Goal: Navigation & Orientation: Understand site structure

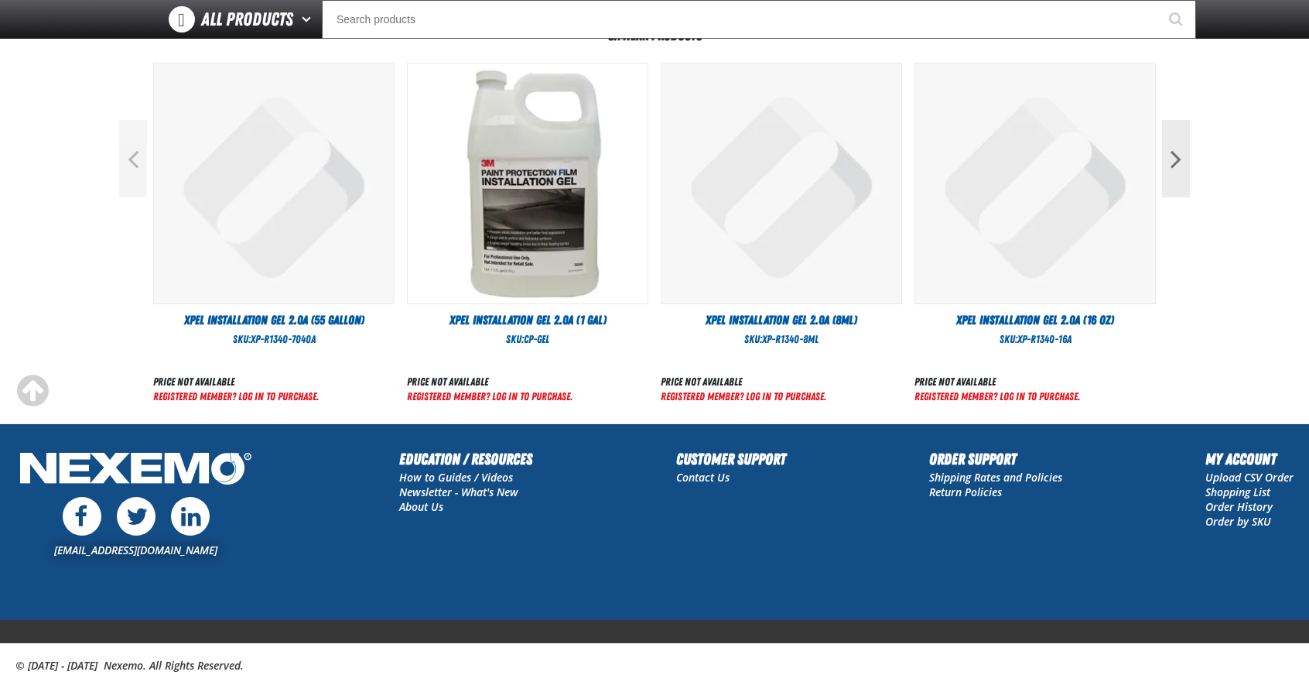
scroll to position [692, 0]
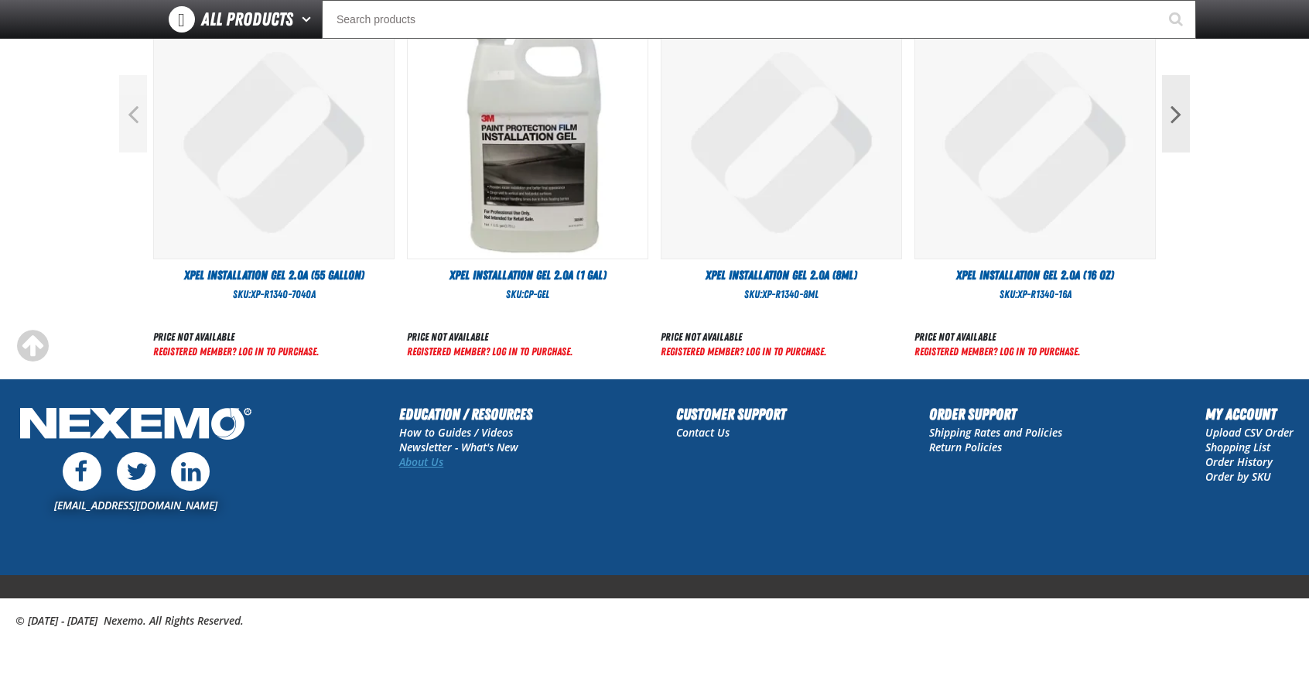
click at [410, 460] on link "About Us" at bounding box center [421, 461] width 44 height 15
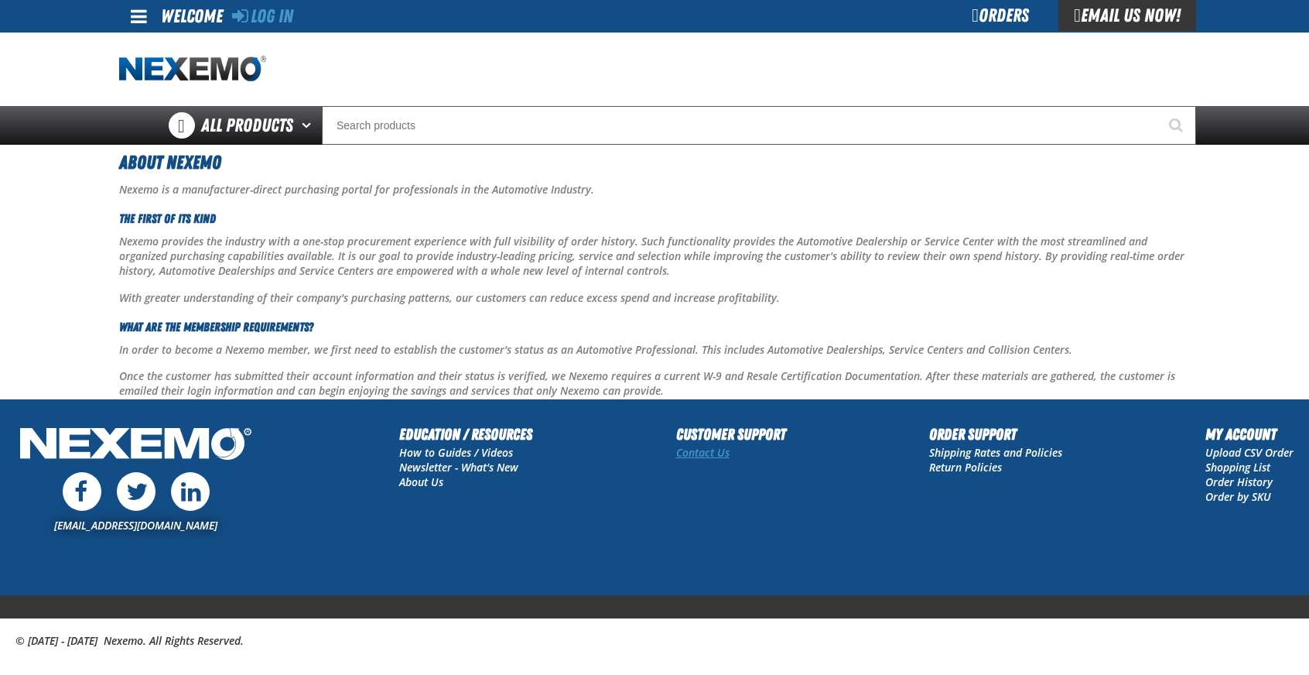
click at [707, 453] on link "Contact Us" at bounding box center [702, 452] width 53 height 15
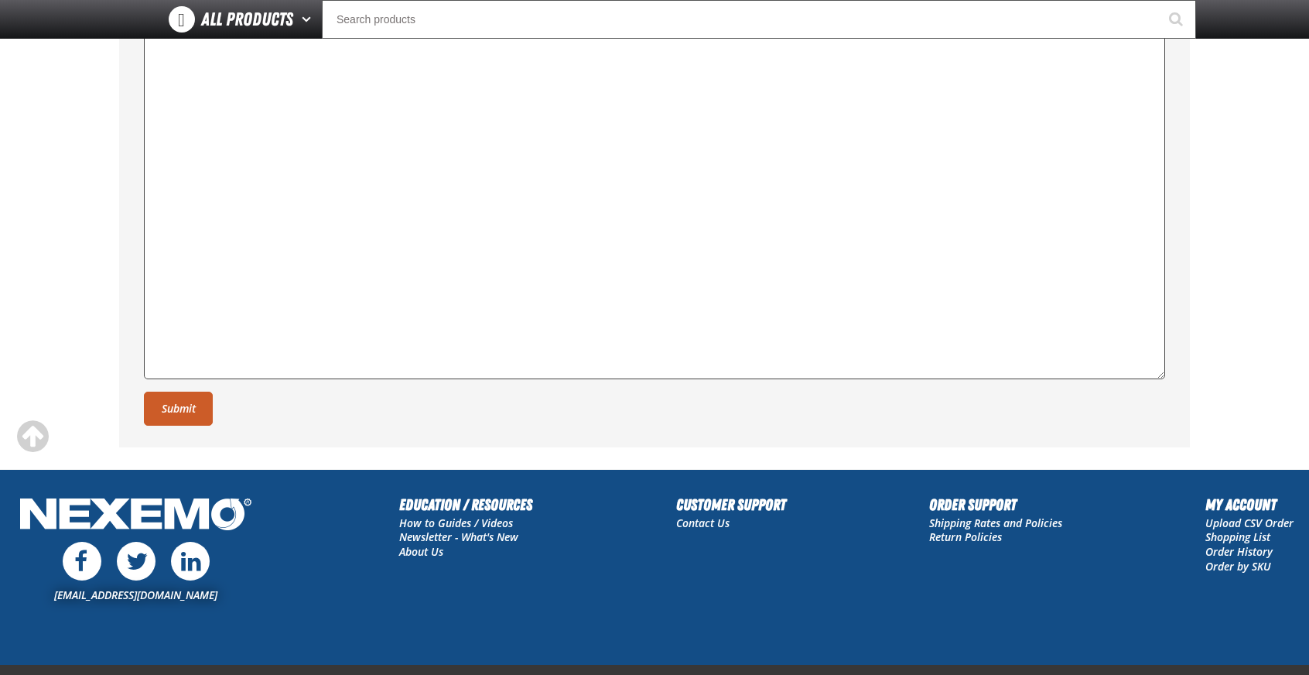
scroll to position [587, 0]
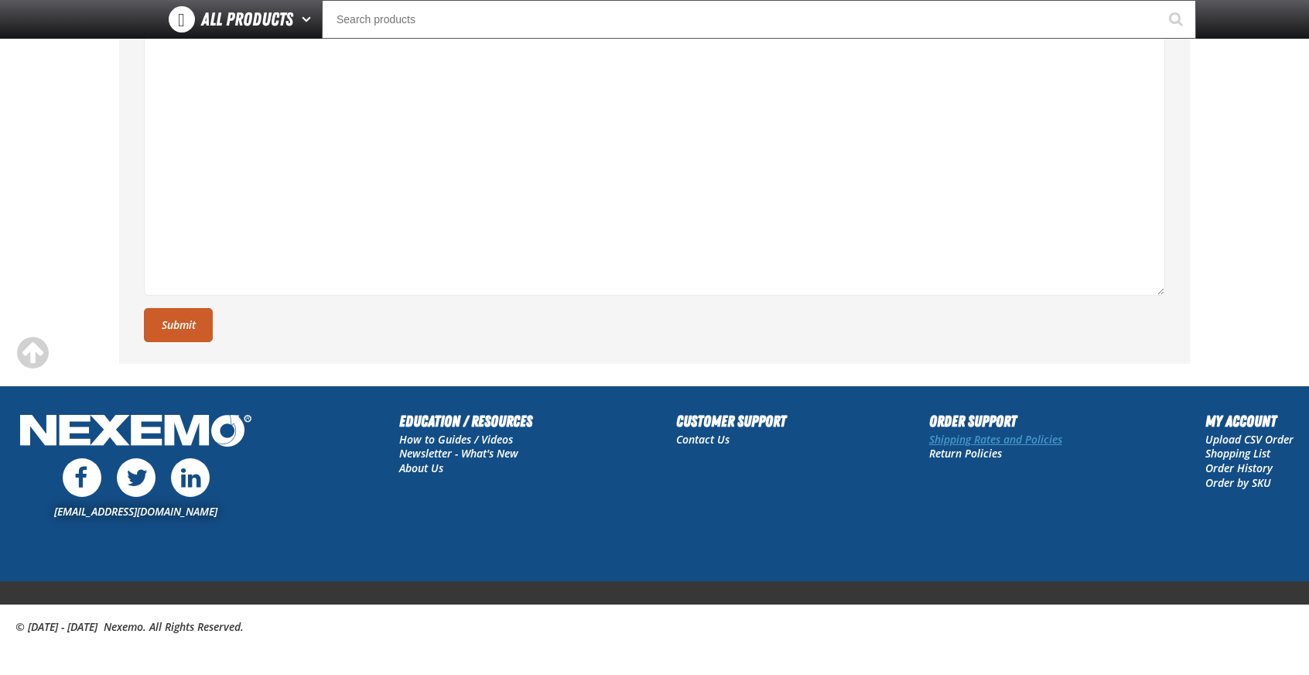
click at [936, 432] on link "Shipping Rates and Policies" at bounding box center [995, 439] width 133 height 15
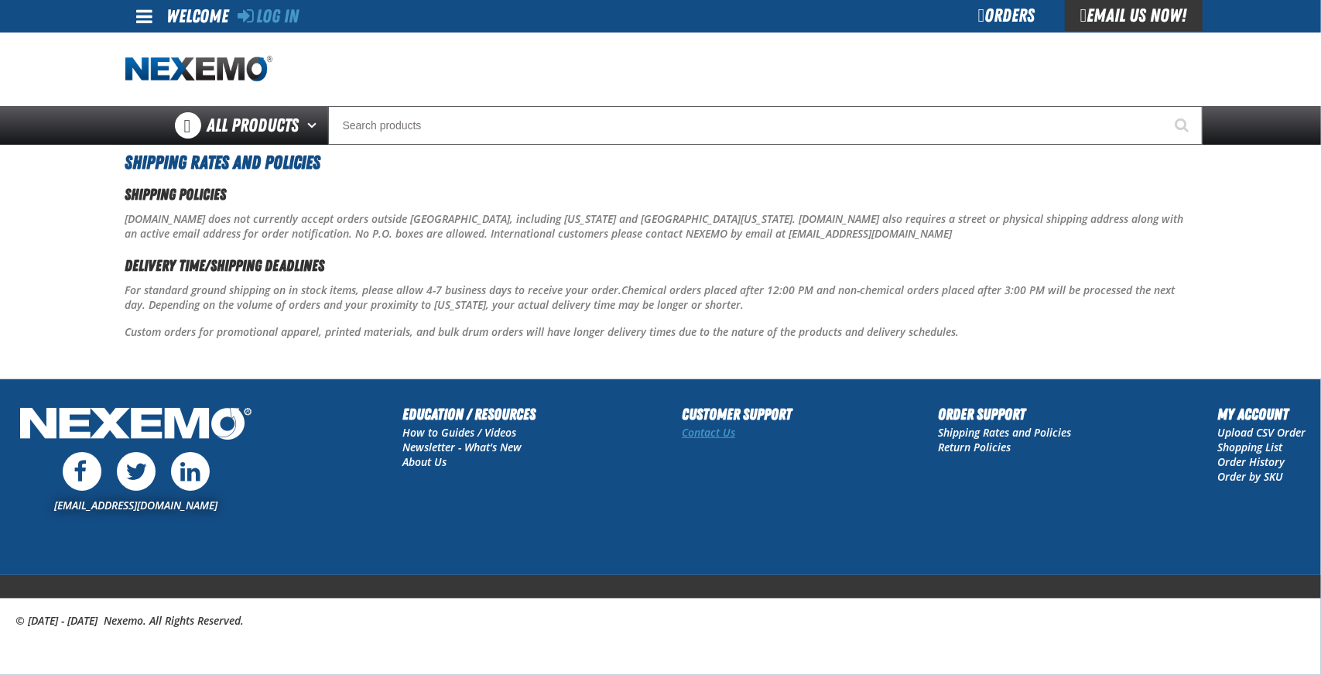
click at [695, 434] on link "Contact Us" at bounding box center [708, 432] width 53 height 15
